Goal: Task Accomplishment & Management: Use online tool/utility

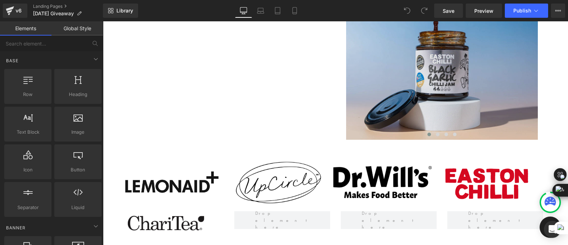
scroll to position [718, 0]
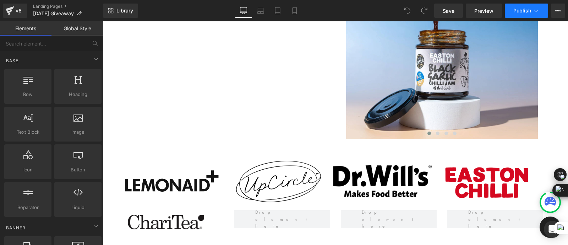
click at [518, 10] on span "Publish" at bounding box center [523, 11] width 18 height 6
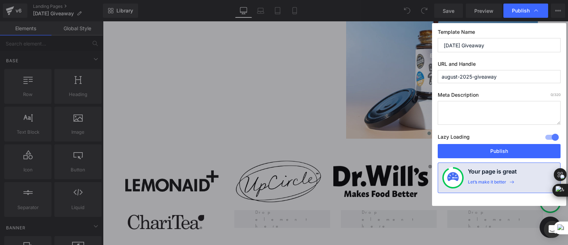
drag, startPoint x: 458, startPoint y: 77, endPoint x: 431, endPoint y: 75, distance: 27.8
click at [431, 75] on div "Publish Template Name [DATE] Giveaway URL and Handle august-2025-giveaway Meta …" at bounding box center [284, 122] width 568 height 245
type input "sept-2025-giveaway"
drag, startPoint x: 462, startPoint y: 46, endPoint x: 420, endPoint y: 44, distance: 41.6
click at [420, 44] on div "Publish Template Name [DATE] Giveaway URL and Handle sept-2025-giveaway Meta De…" at bounding box center [284, 122] width 568 height 245
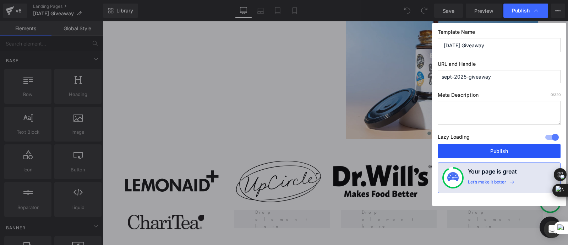
type input "[DATE] Giveaway"
click at [487, 148] on button "Publish" at bounding box center [499, 151] width 123 height 14
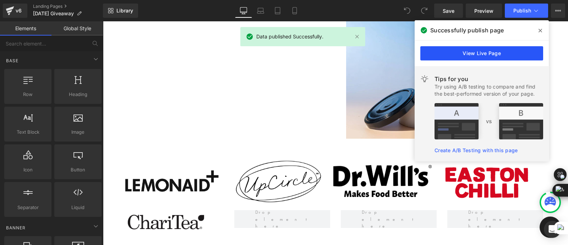
click at [432, 57] on link "View Live Page" at bounding box center [482, 53] width 123 height 14
